Goal: Information Seeking & Learning: Learn about a topic

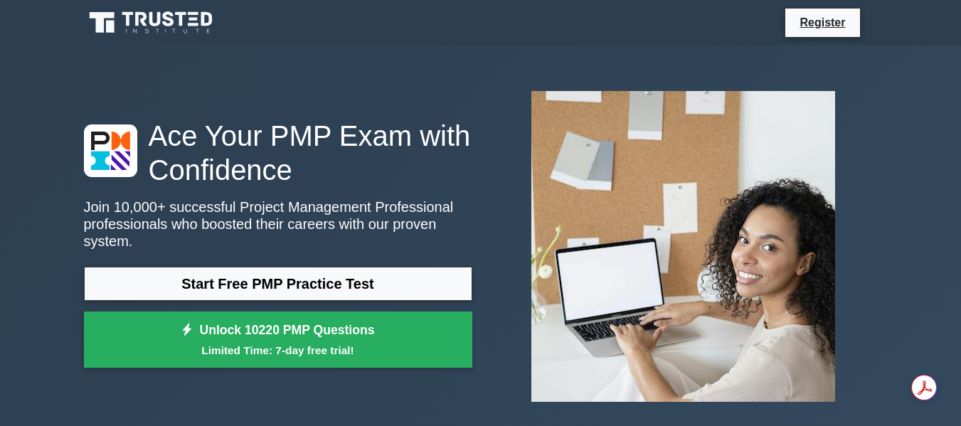
click at [336, 267] on link "Start Free PMP Practice Test" at bounding box center [278, 284] width 388 height 34
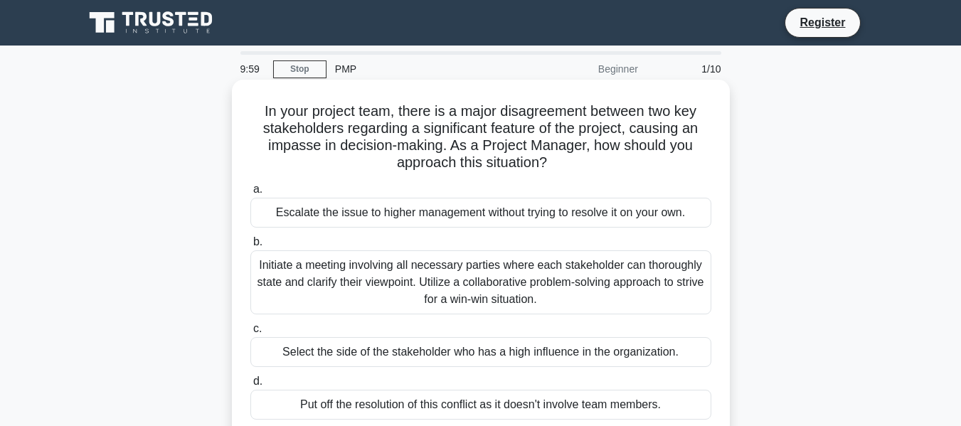
click at [446, 220] on div "Escalate the issue to higher management without trying to resolve it on your ow…" at bounding box center [480, 213] width 461 height 30
click at [250, 194] on input "a. Escalate the issue to higher management without trying to resolve it on your…" at bounding box center [250, 189] width 0 height 9
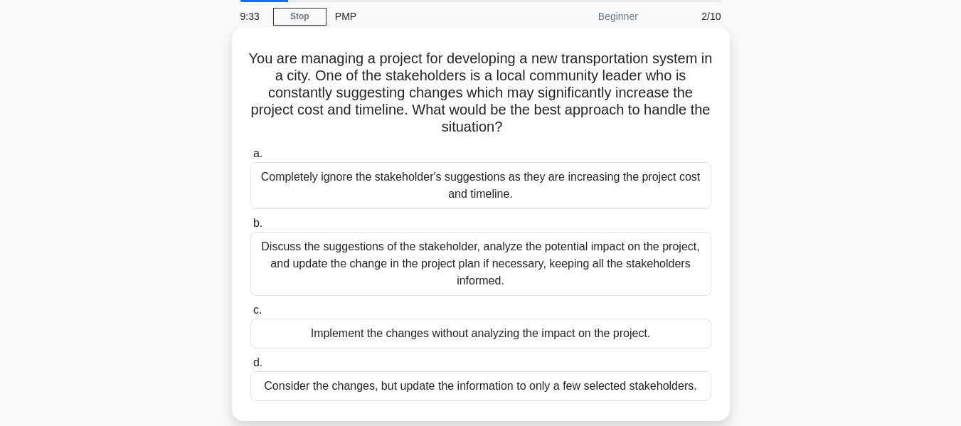
scroll to position [20, 0]
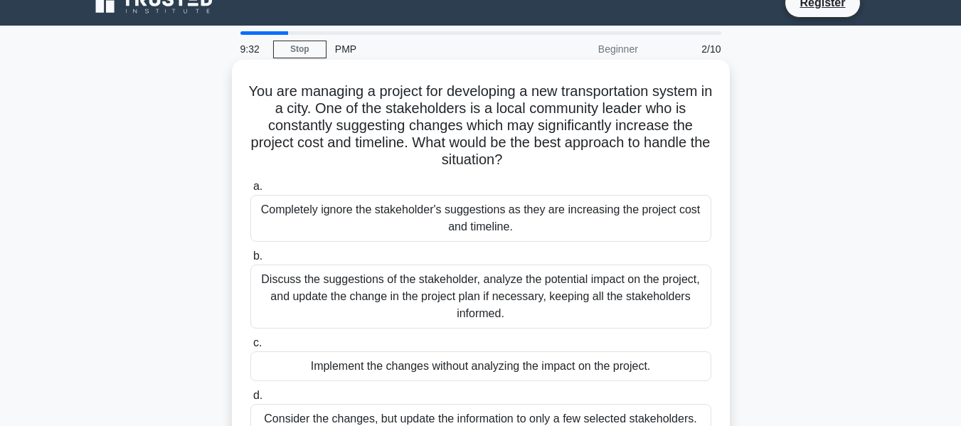
click at [591, 288] on div "Discuss the suggestions of the stakeholder, analyze the potential impact on the…" at bounding box center [480, 297] width 461 height 64
click at [250, 261] on input "b. Discuss the suggestions of the stakeholder, analyze the potential impact on …" at bounding box center [250, 256] width 0 height 9
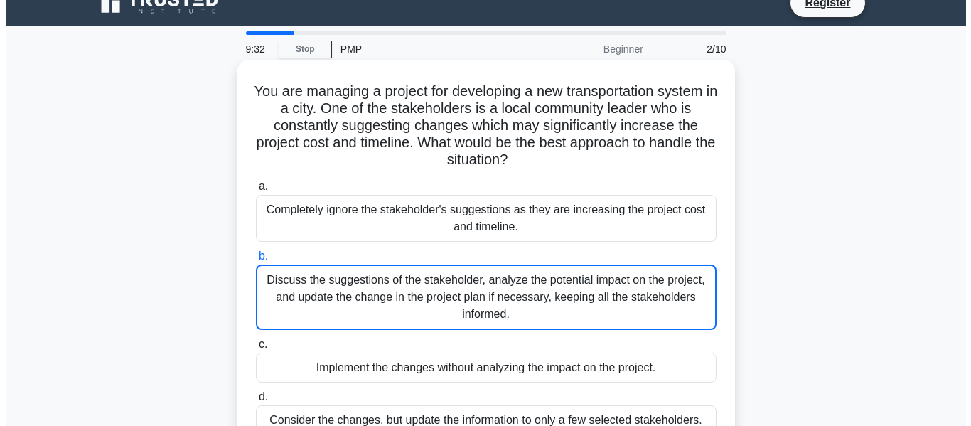
scroll to position [0, 0]
